Goal: Task Accomplishment & Management: Use online tool/utility

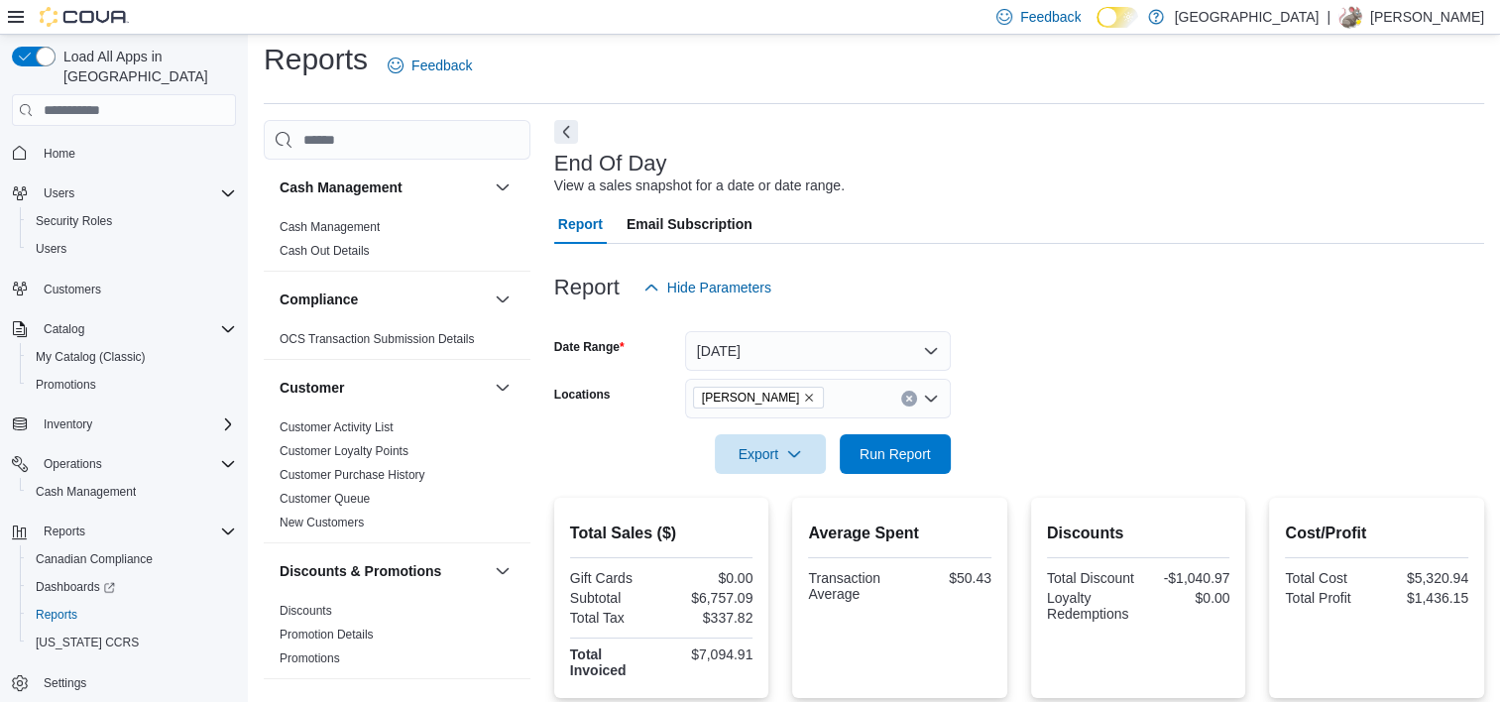
scroll to position [583, 0]
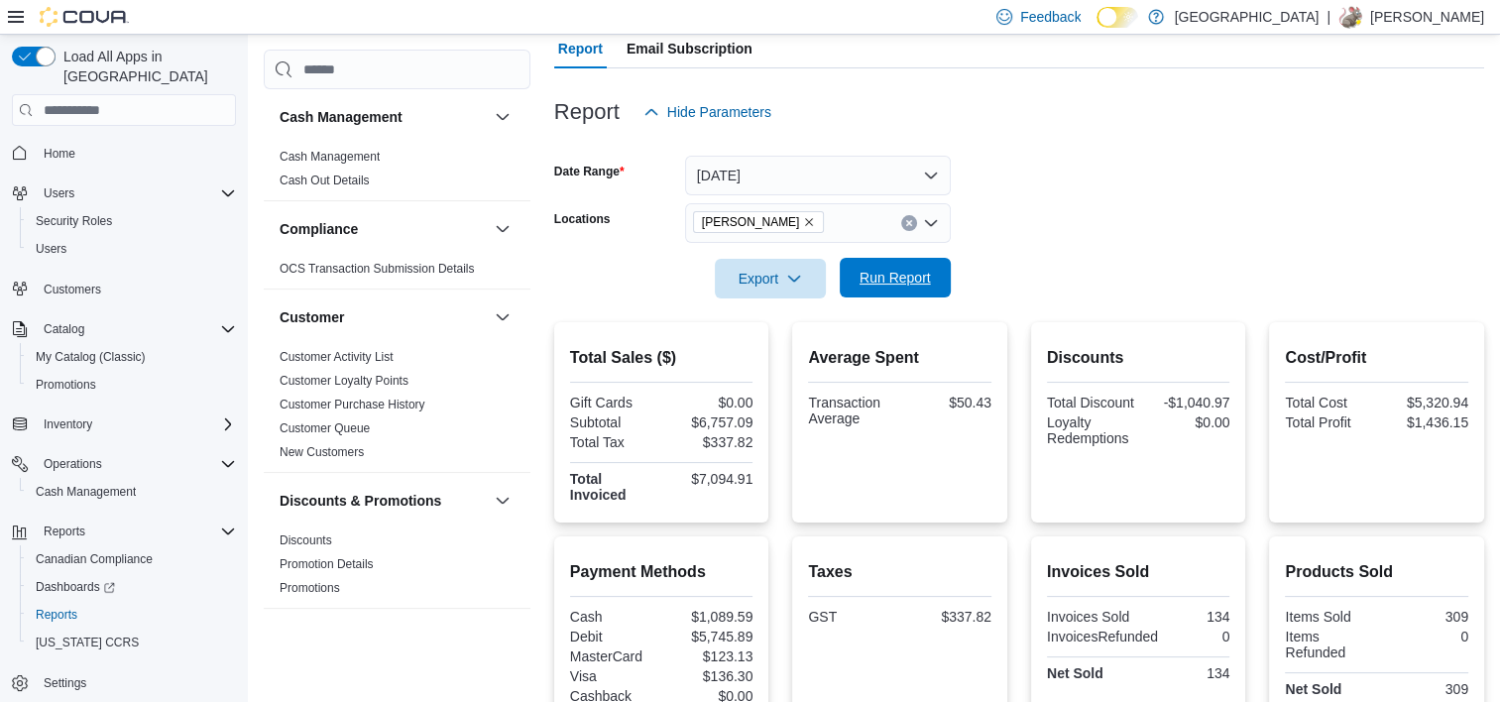
click at [896, 291] on span "Run Report" at bounding box center [895, 278] width 87 height 40
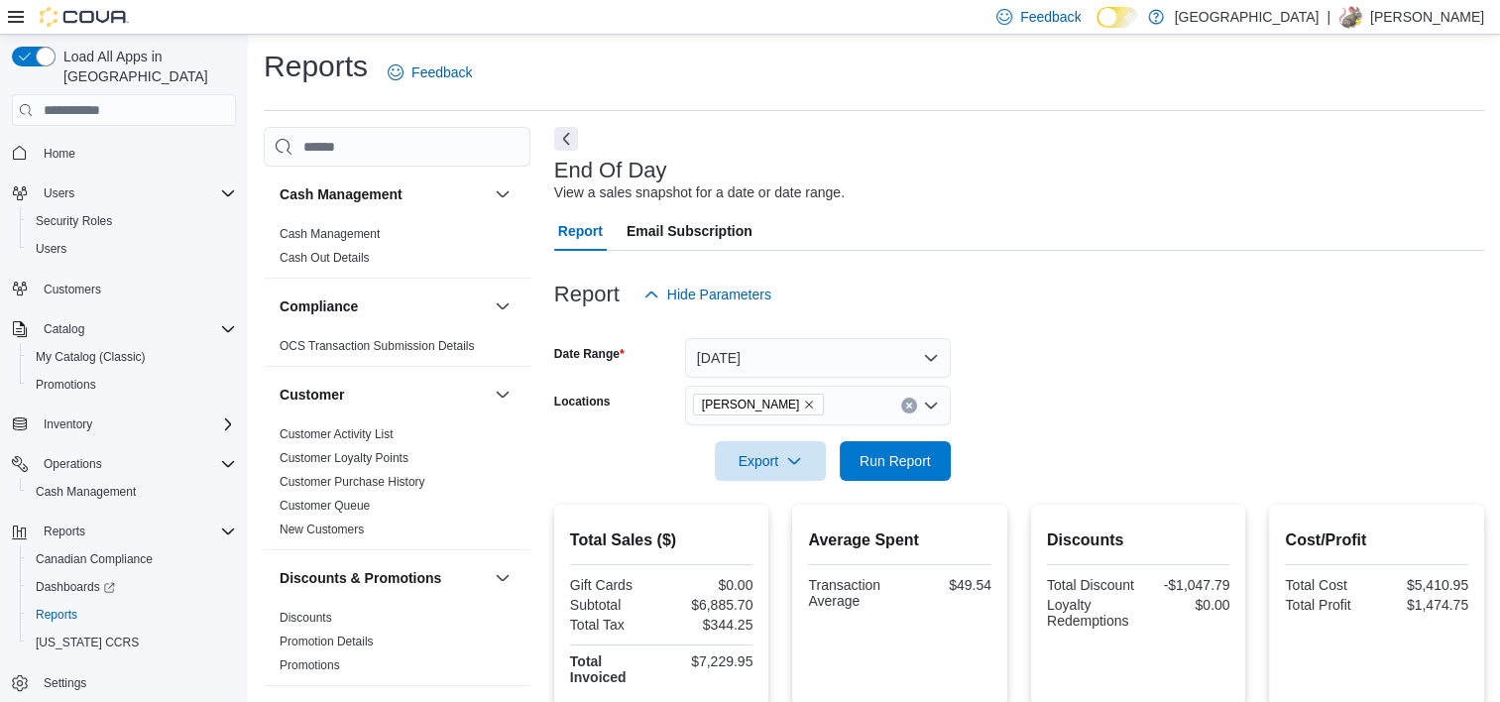
scroll to position [0, 0]
